Goal: Task Accomplishment & Management: Manage account settings

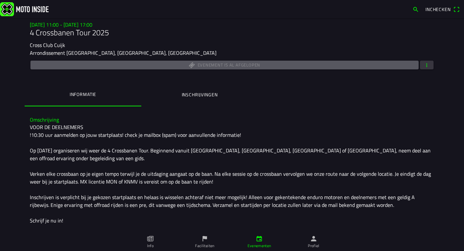
scroll to position [119, 0]
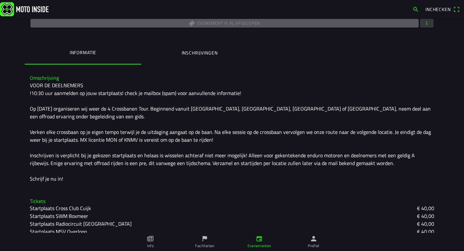
click at [311, 245] on ion-label "Profiel" at bounding box center [314, 246] width 12 height 6
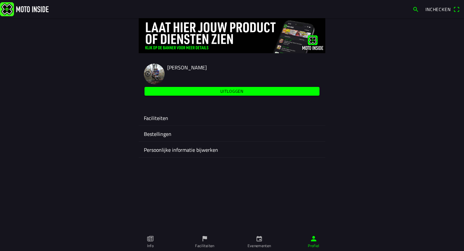
click at [185, 117] on ion-label "Faciliteiten" at bounding box center [232, 118] width 176 height 8
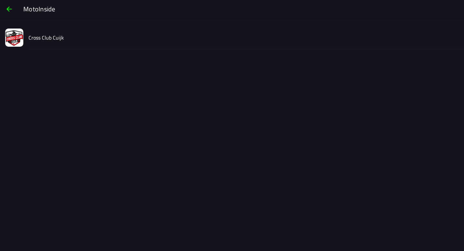
click at [79, 31] on div "Cross Club Cuijk" at bounding box center [244, 37] width 430 height 23
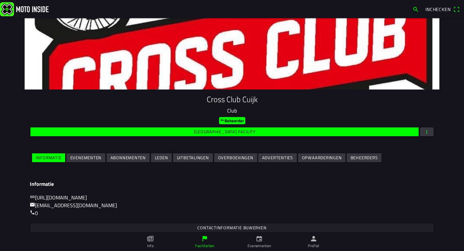
scroll to position [3, 0]
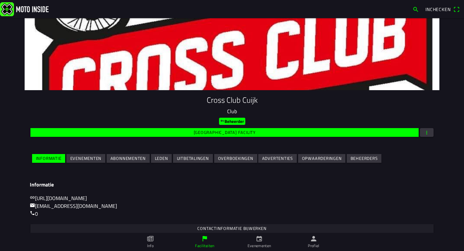
click at [427, 131] on button "button" at bounding box center [427, 132] width 14 height 9
click at [304, 212] on ion-backdrop at bounding box center [232, 125] width 464 height 251
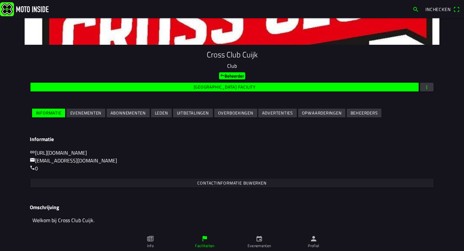
scroll to position [68, 0]
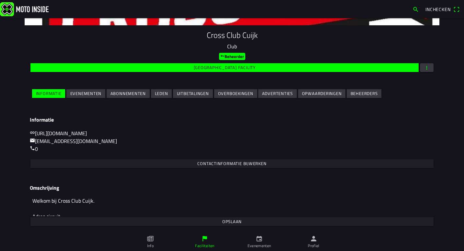
click at [0, 0] on slot "Evenementen" at bounding box center [0, 0] width 0 height 0
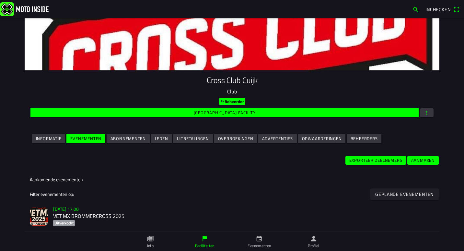
scroll to position [130, 0]
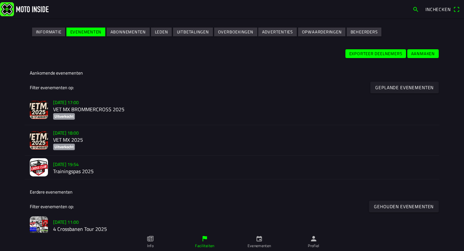
click at [91, 143] on h2 "VET MX 2025" at bounding box center [243, 140] width 381 height 6
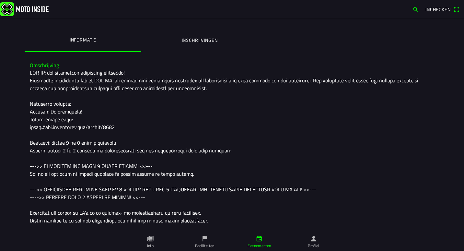
scroll to position [66, 0]
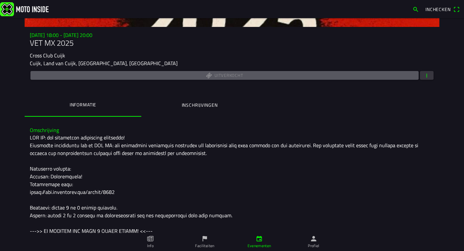
click at [427, 73] on span "button" at bounding box center [427, 75] width 6 height 9
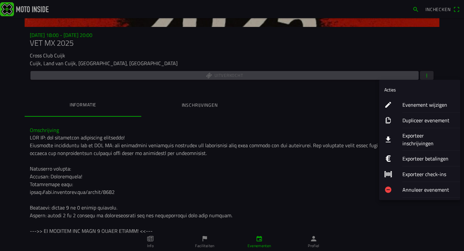
click at [415, 104] on ion-label "Evenement wijzigen" at bounding box center [428, 105] width 52 height 8
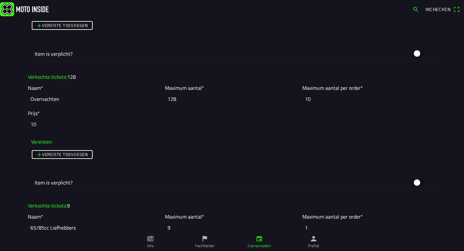
scroll to position [1976, 0]
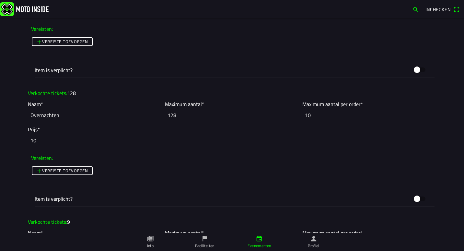
click at [181, 116] on input "128" at bounding box center [232, 115] width 134 height 14
type input "1"
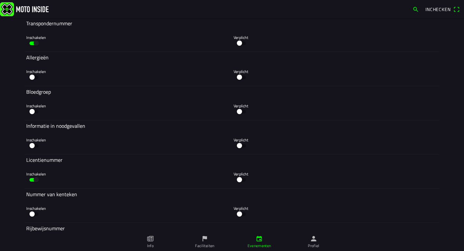
scroll to position [3617, 0]
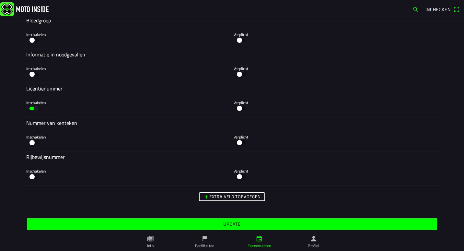
type input "999"
click at [0, 0] on slot "Update" at bounding box center [0, 0] width 0 height 0
